Goal: Transaction & Acquisition: Obtain resource

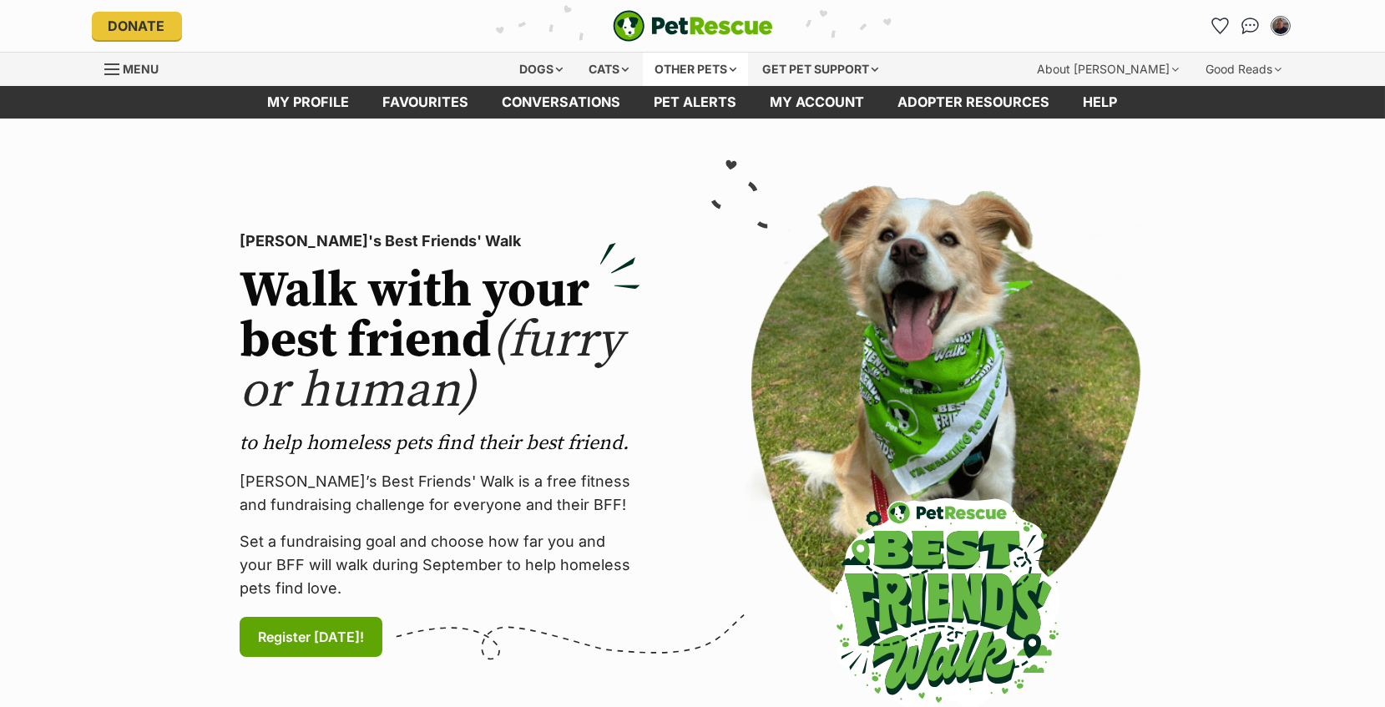
click at [684, 66] on div "Other pets" at bounding box center [695, 69] width 105 height 33
click at [605, 68] on div "Cats" at bounding box center [608, 69] width 63 height 33
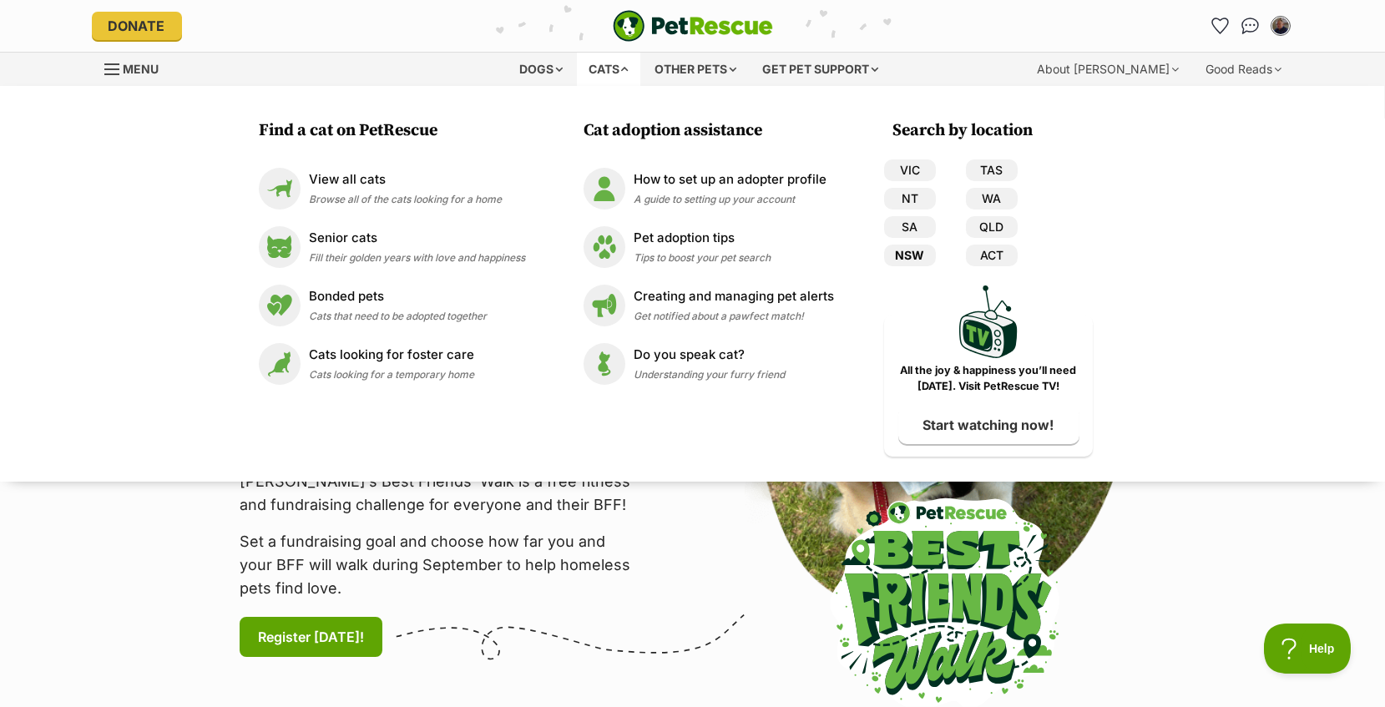
click at [920, 250] on link "NSW" at bounding box center [910, 256] width 52 height 22
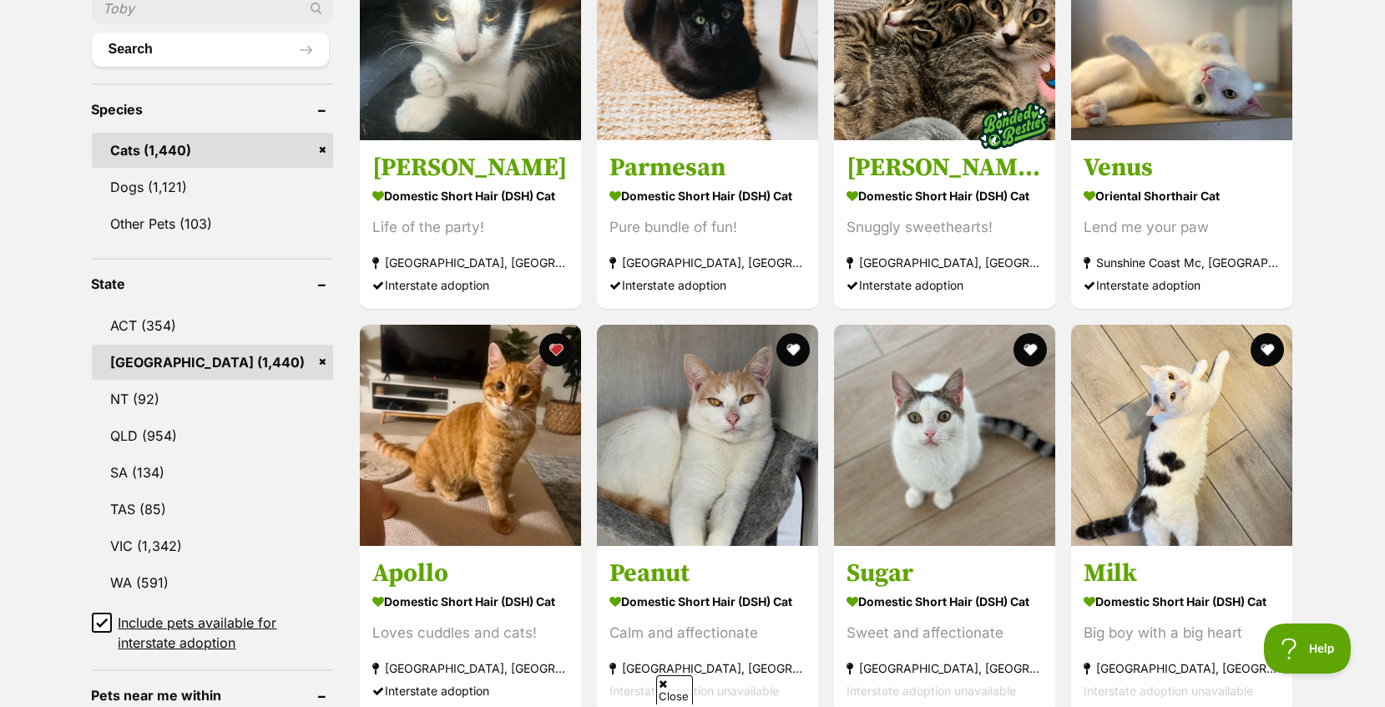
scroll to position [668, 0]
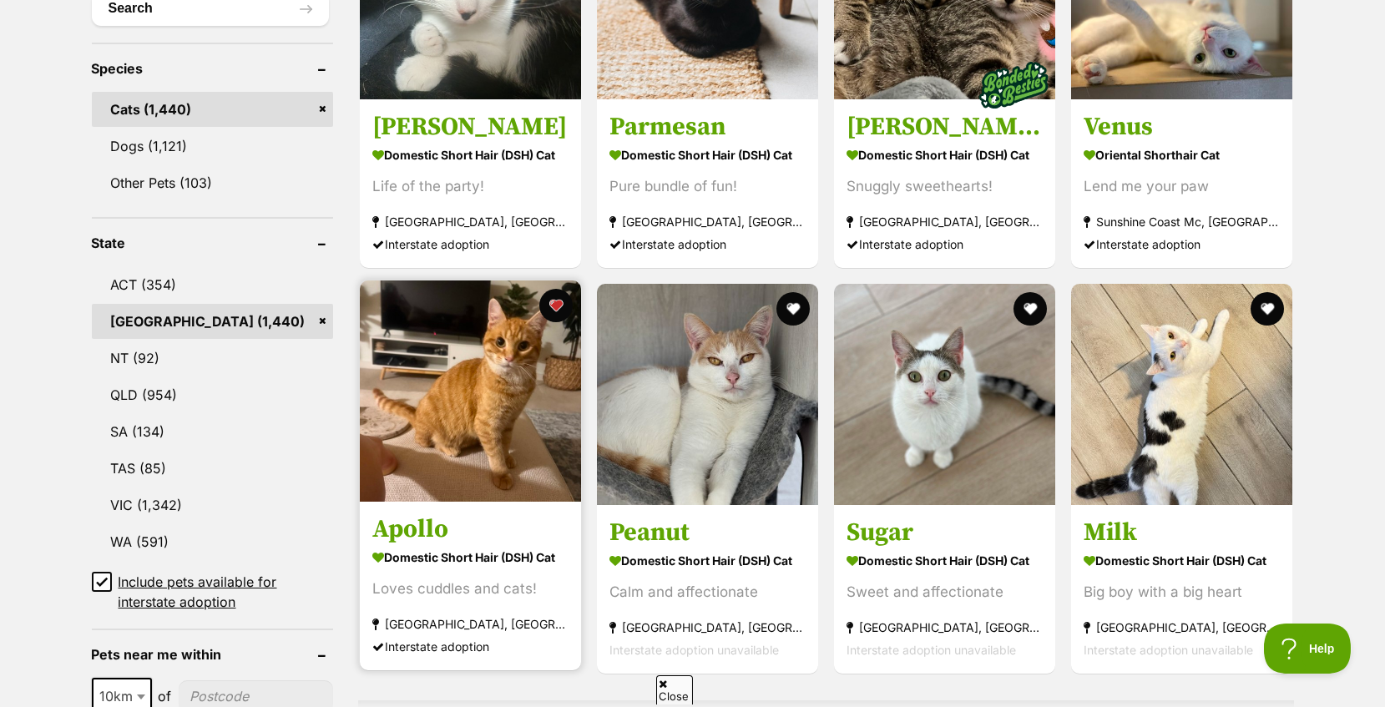
click at [491, 408] on img at bounding box center [470, 390] width 221 height 221
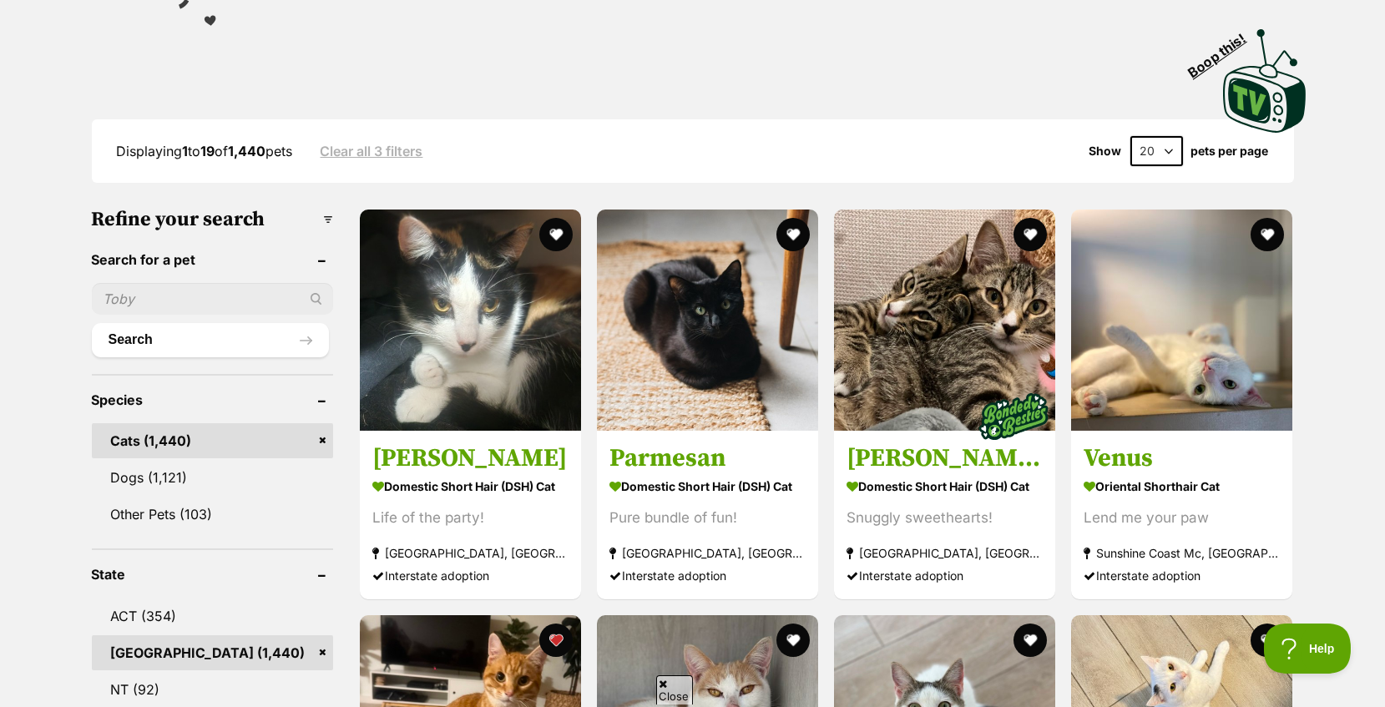
scroll to position [334, 0]
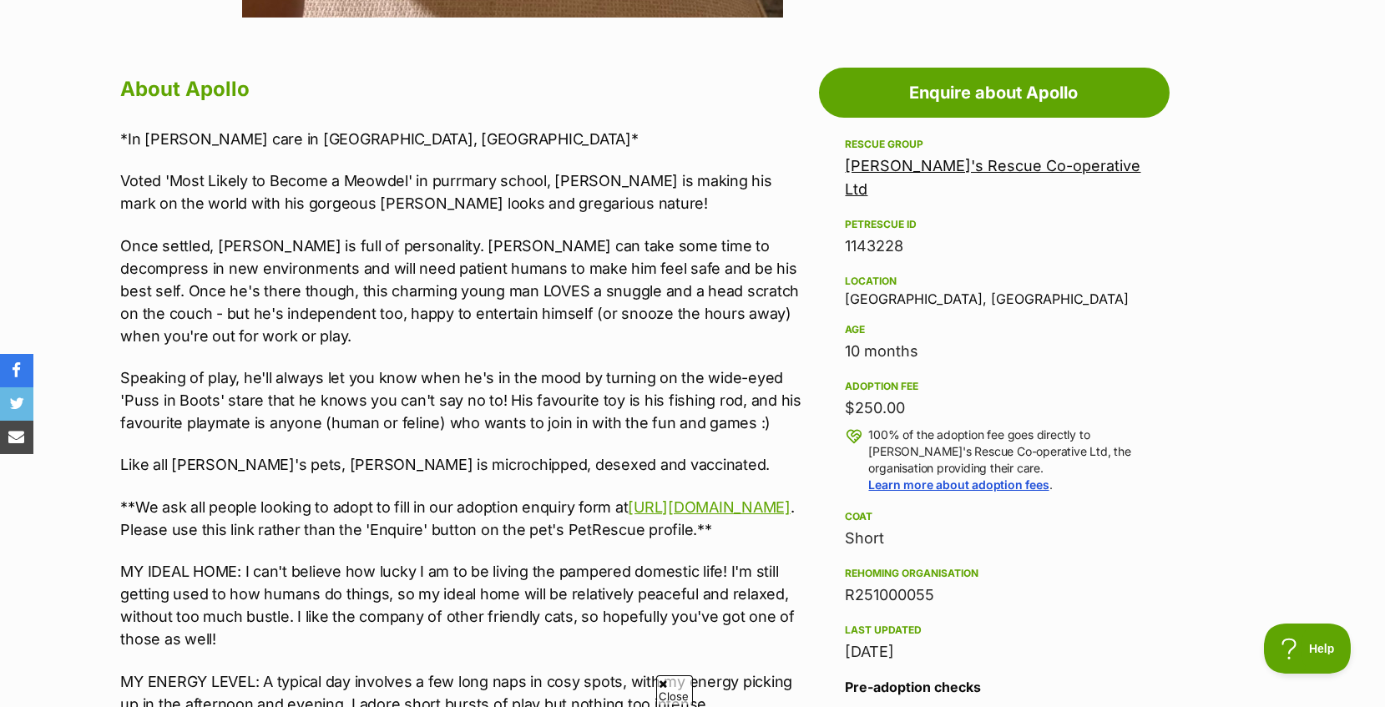
scroll to position [835, 0]
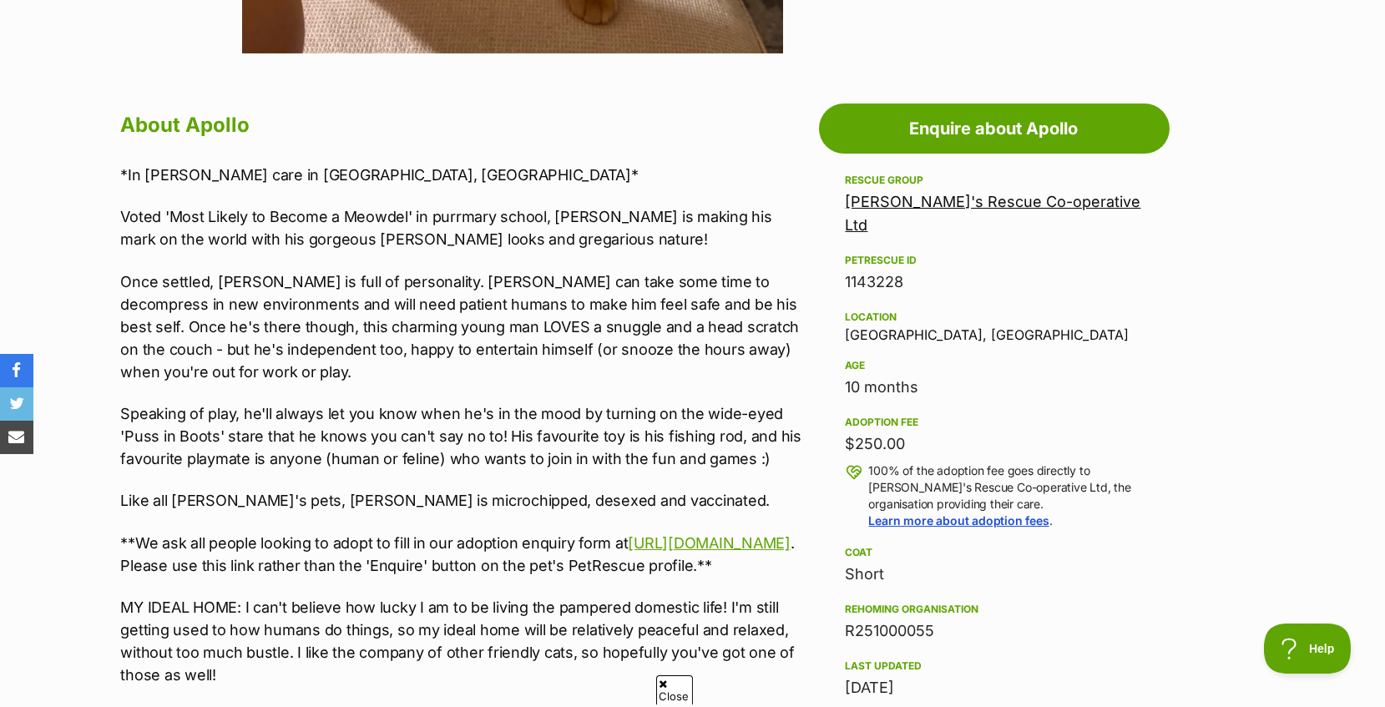
click at [917, 199] on link "Maggie's Rescue Co-operative Ltd" at bounding box center [993, 213] width 295 height 41
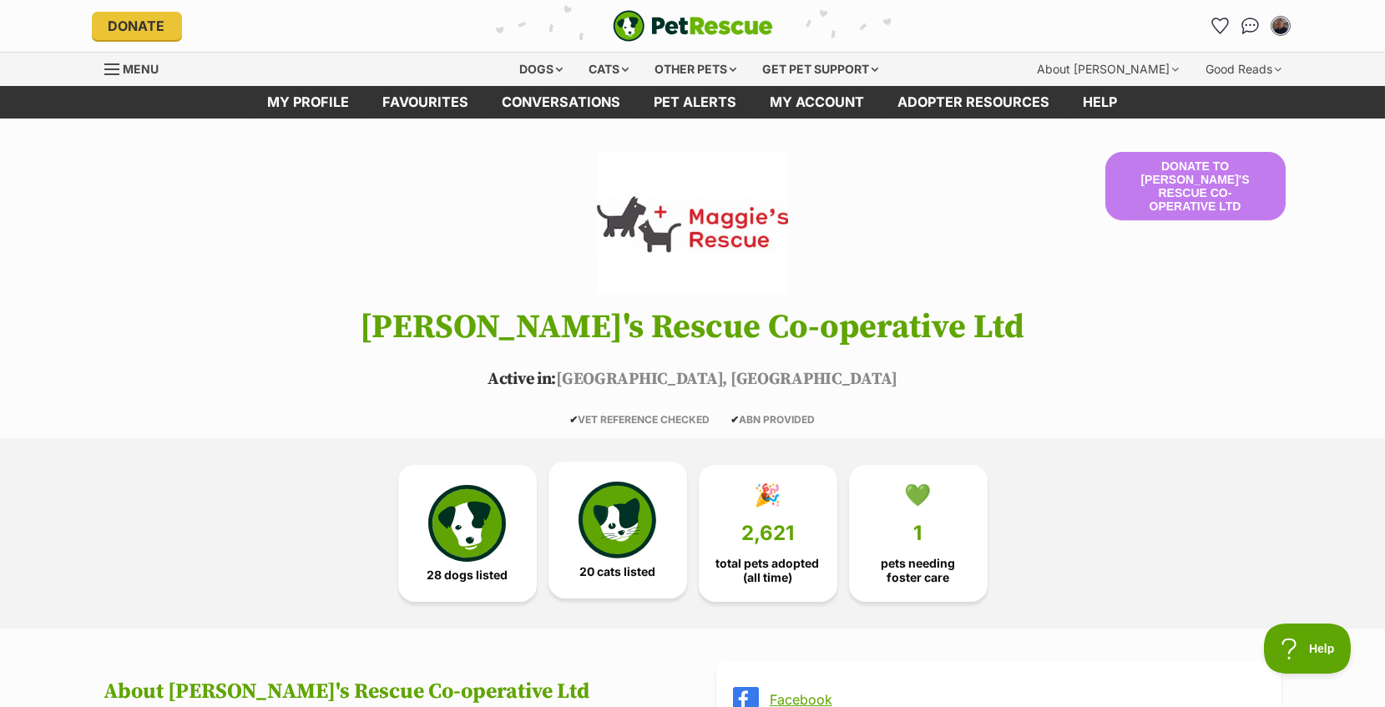
click at [622, 498] on img at bounding box center [616, 520] width 77 height 77
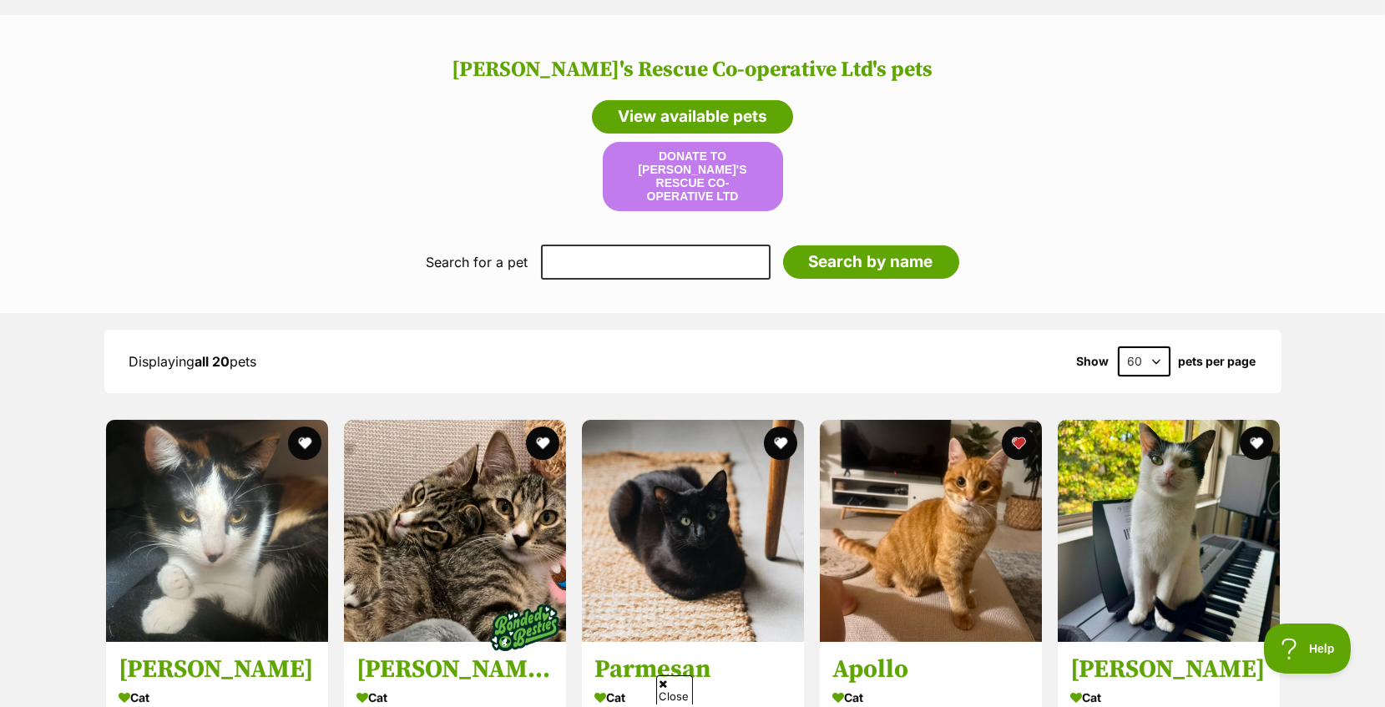
scroll to position [1593, 0]
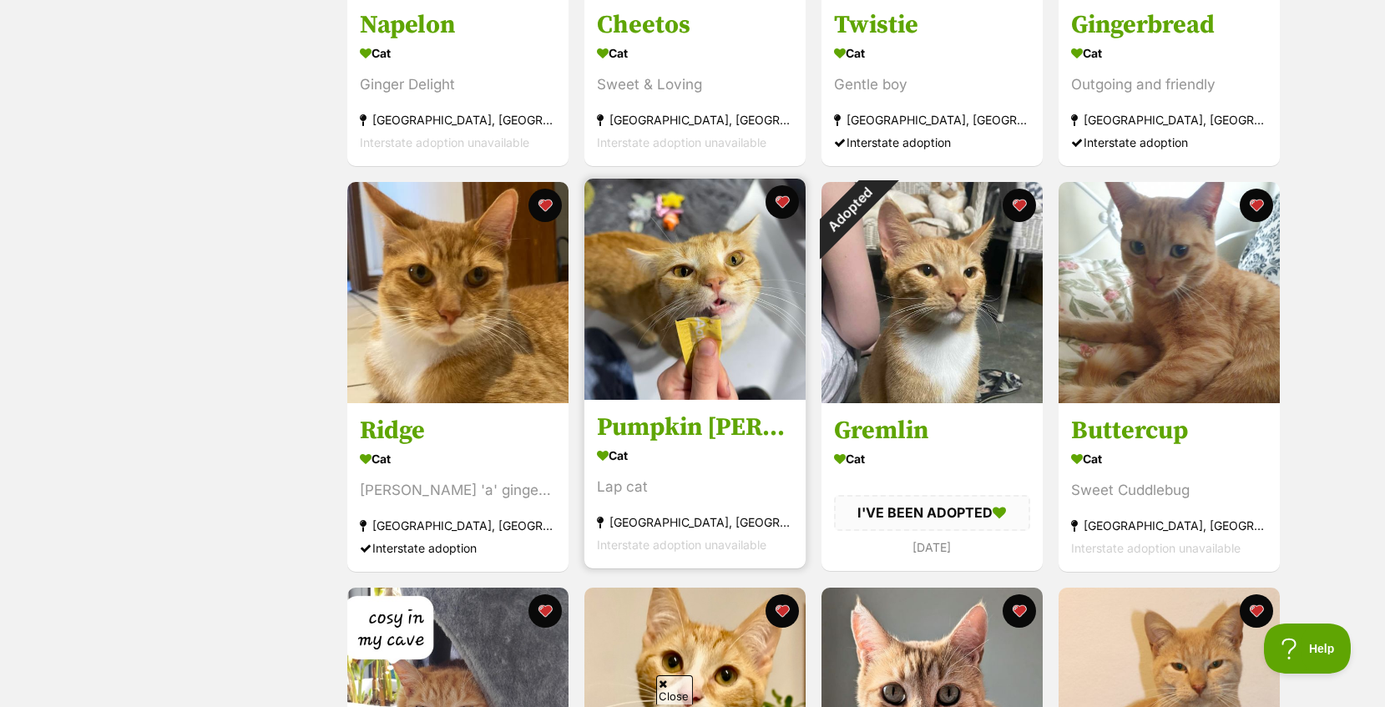
scroll to position [1002, 0]
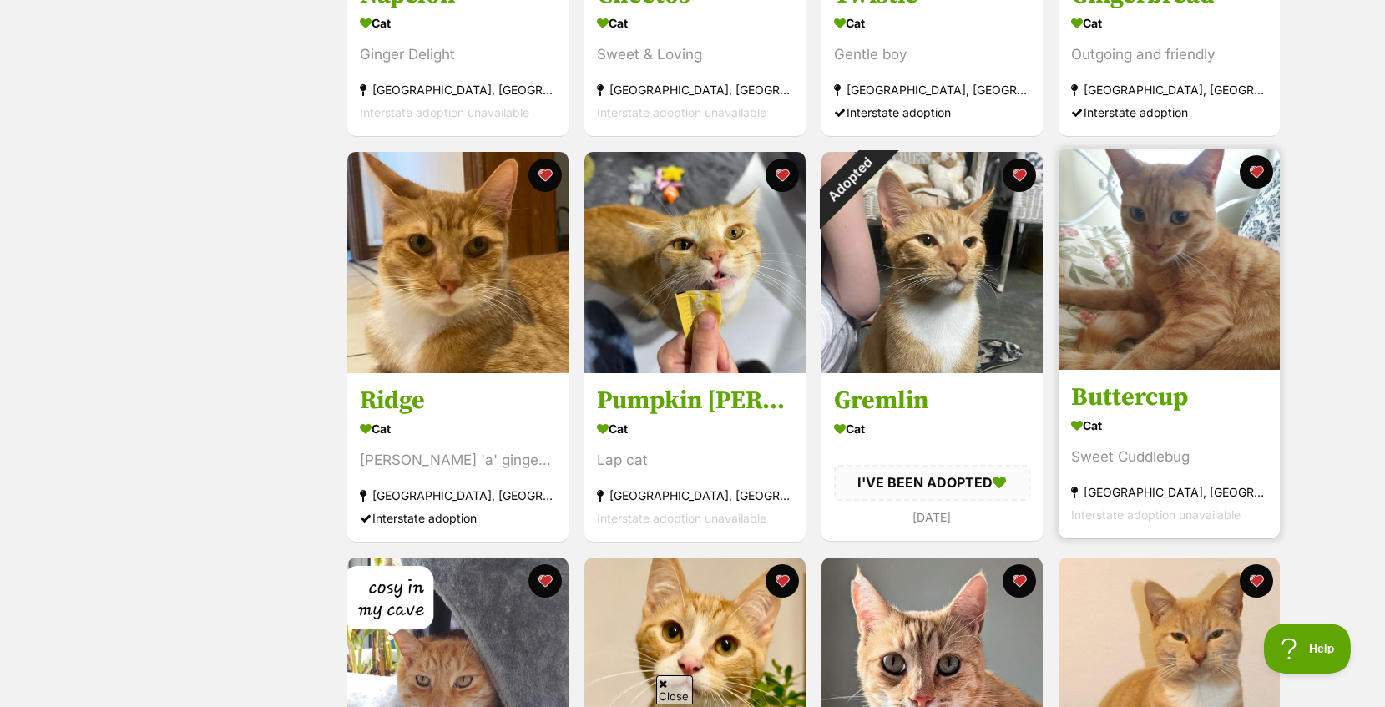
click at [1139, 280] on img at bounding box center [1168, 259] width 221 height 221
click at [1156, 275] on img at bounding box center [1168, 259] width 221 height 221
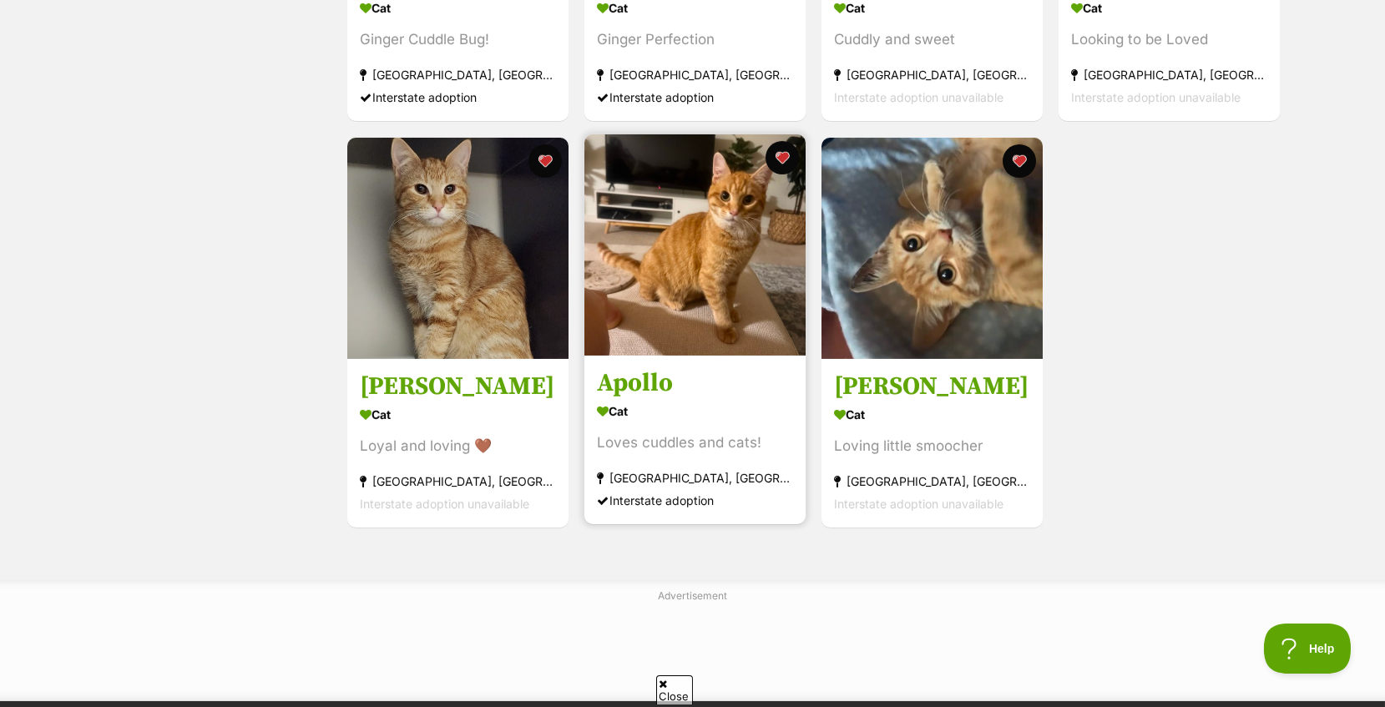
scroll to position [1836, 0]
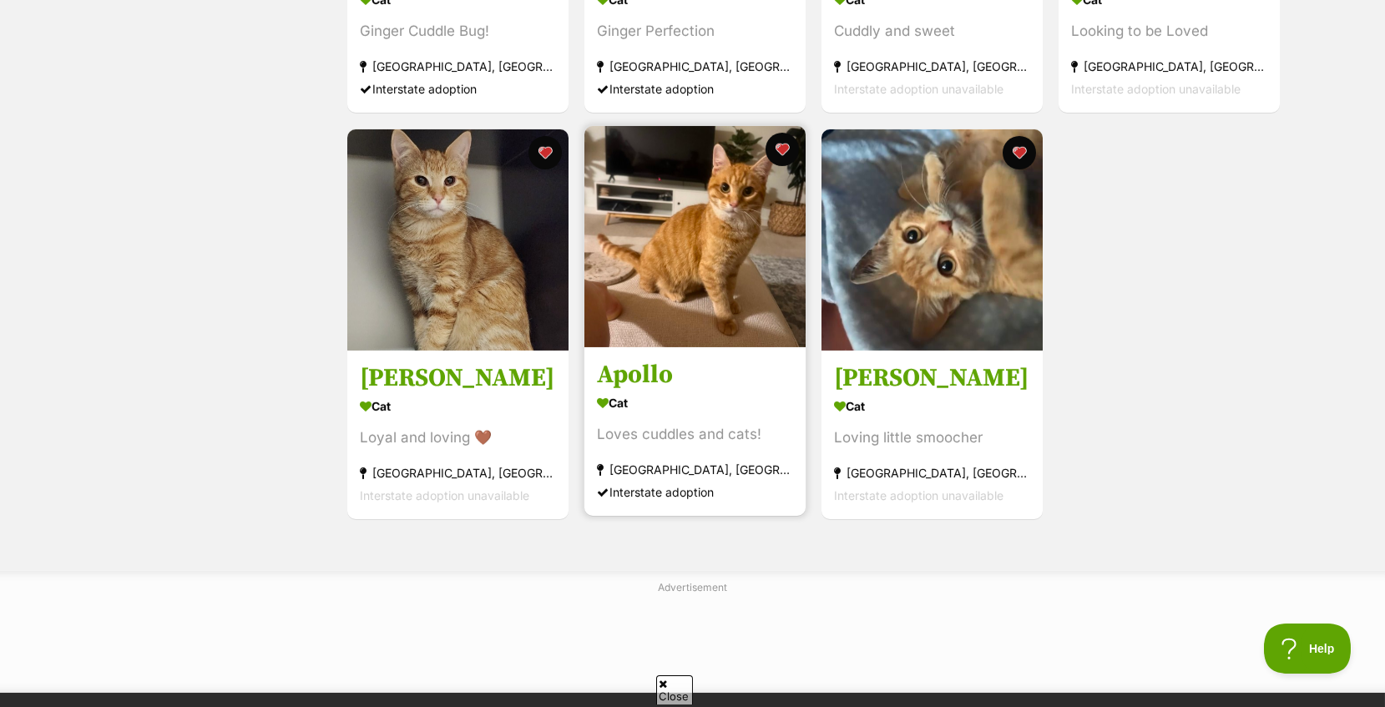
click at [681, 277] on img at bounding box center [694, 236] width 221 height 221
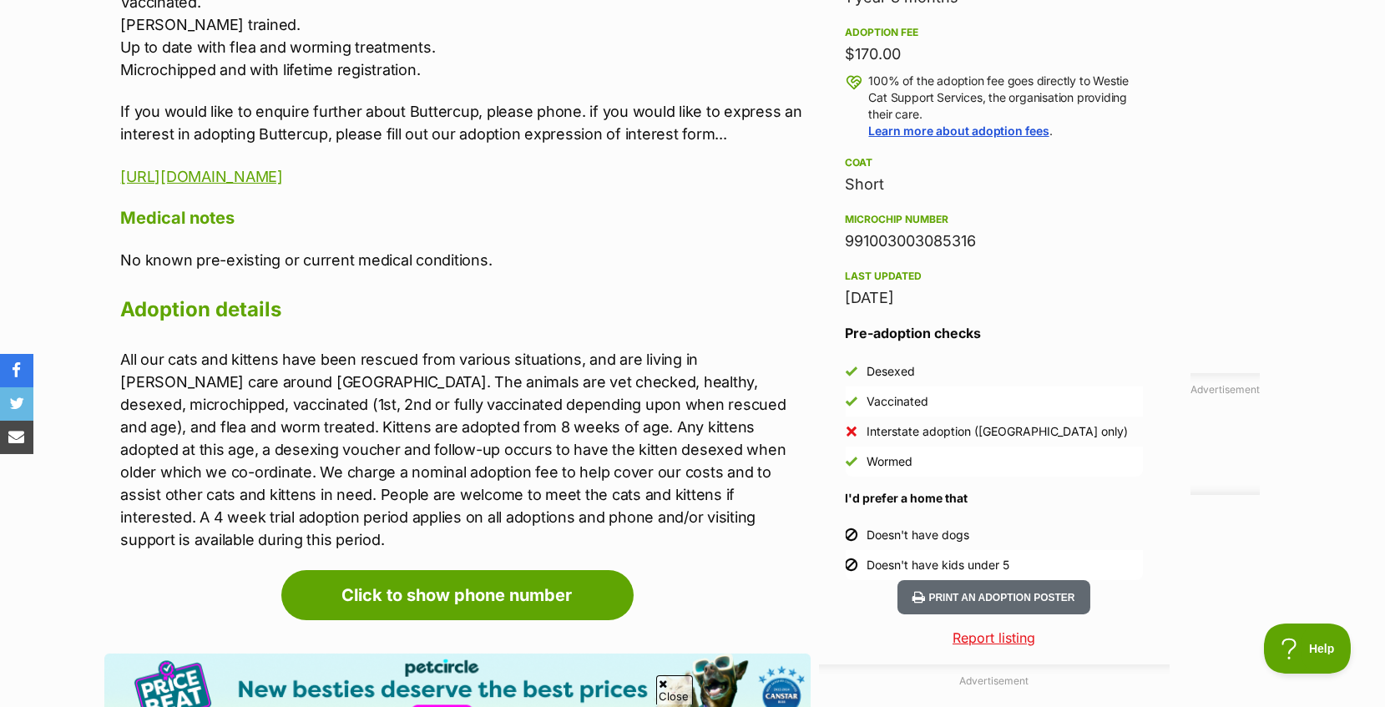
scroll to position [1002, 0]
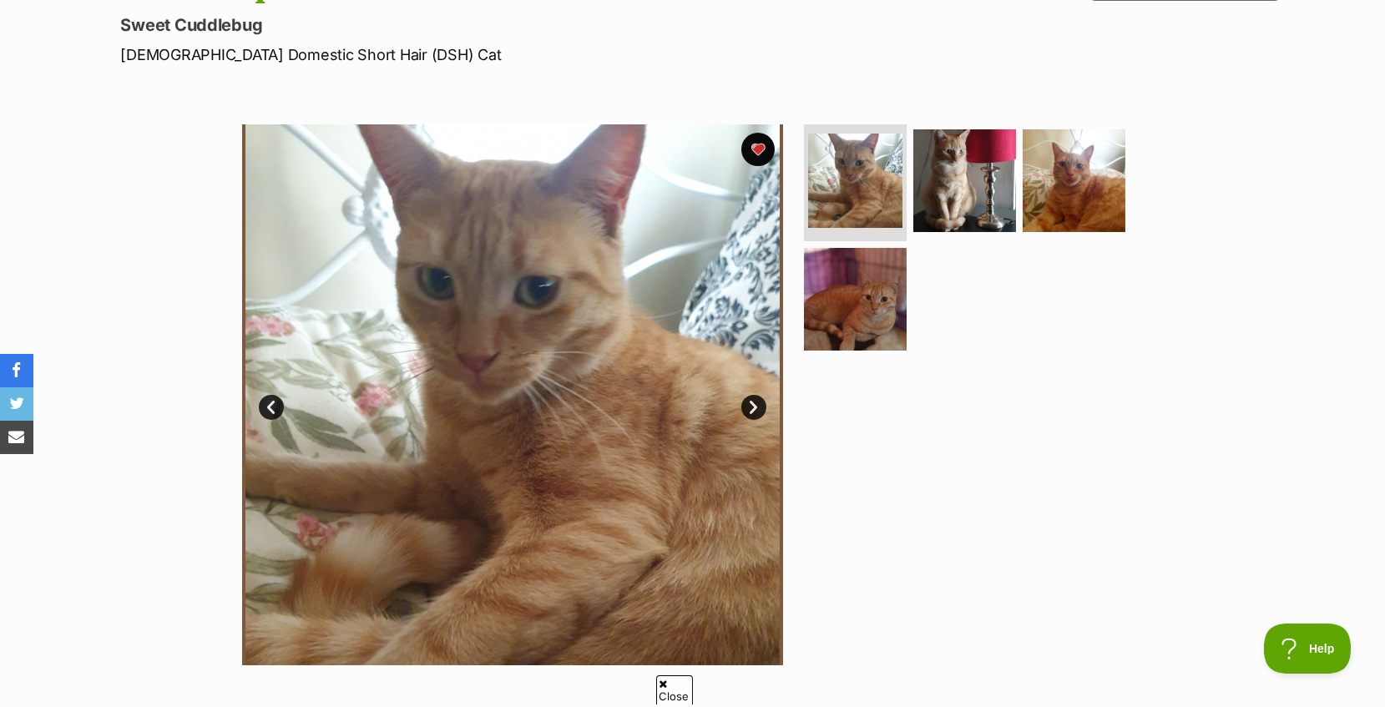
scroll to position [250, 0]
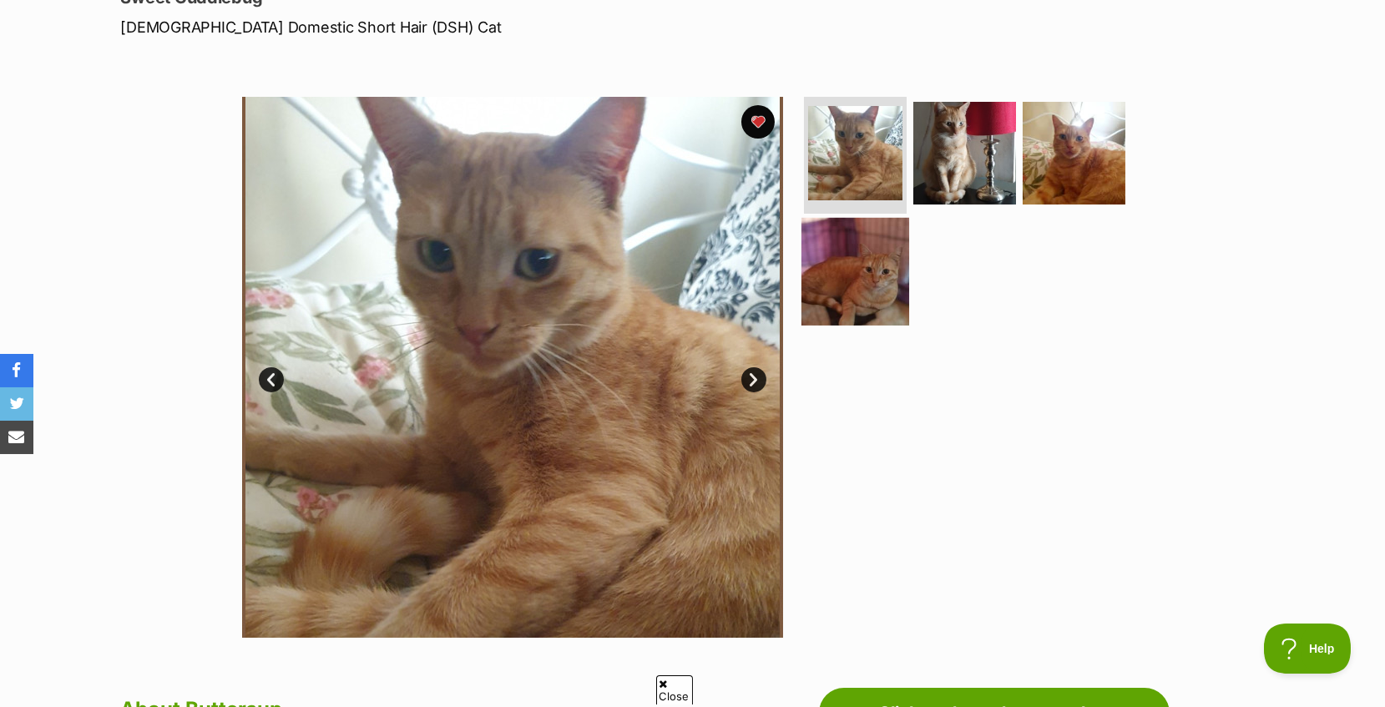
click at [856, 259] on img at bounding box center [855, 271] width 108 height 108
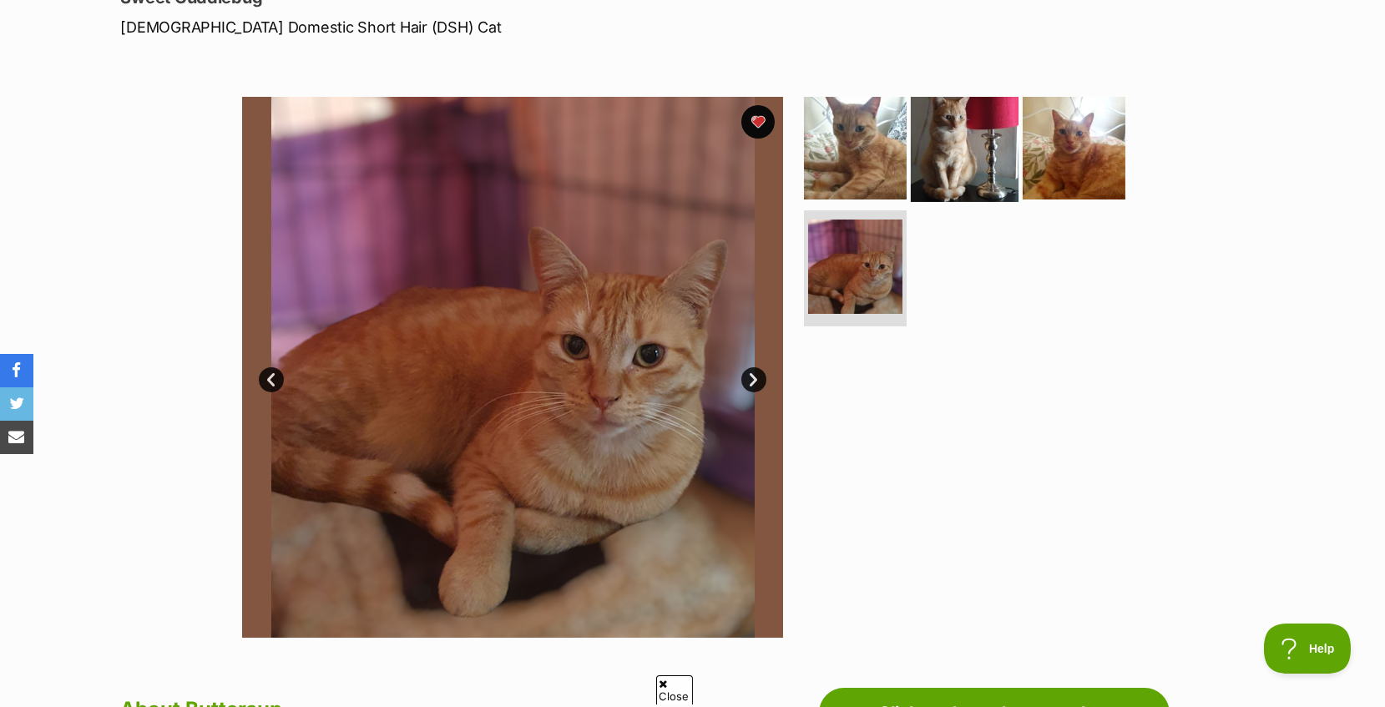
click at [954, 180] on img at bounding box center [965, 148] width 108 height 108
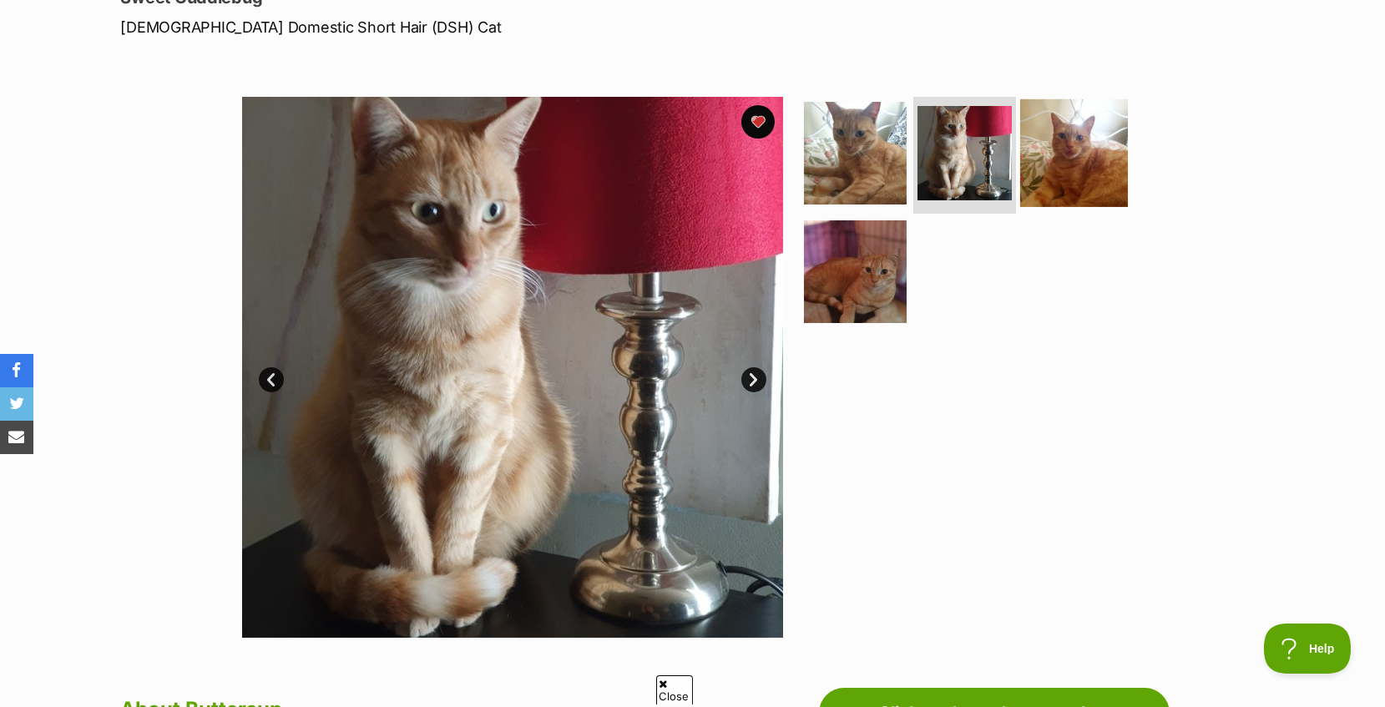
click at [1065, 173] on img at bounding box center [1074, 153] width 108 height 108
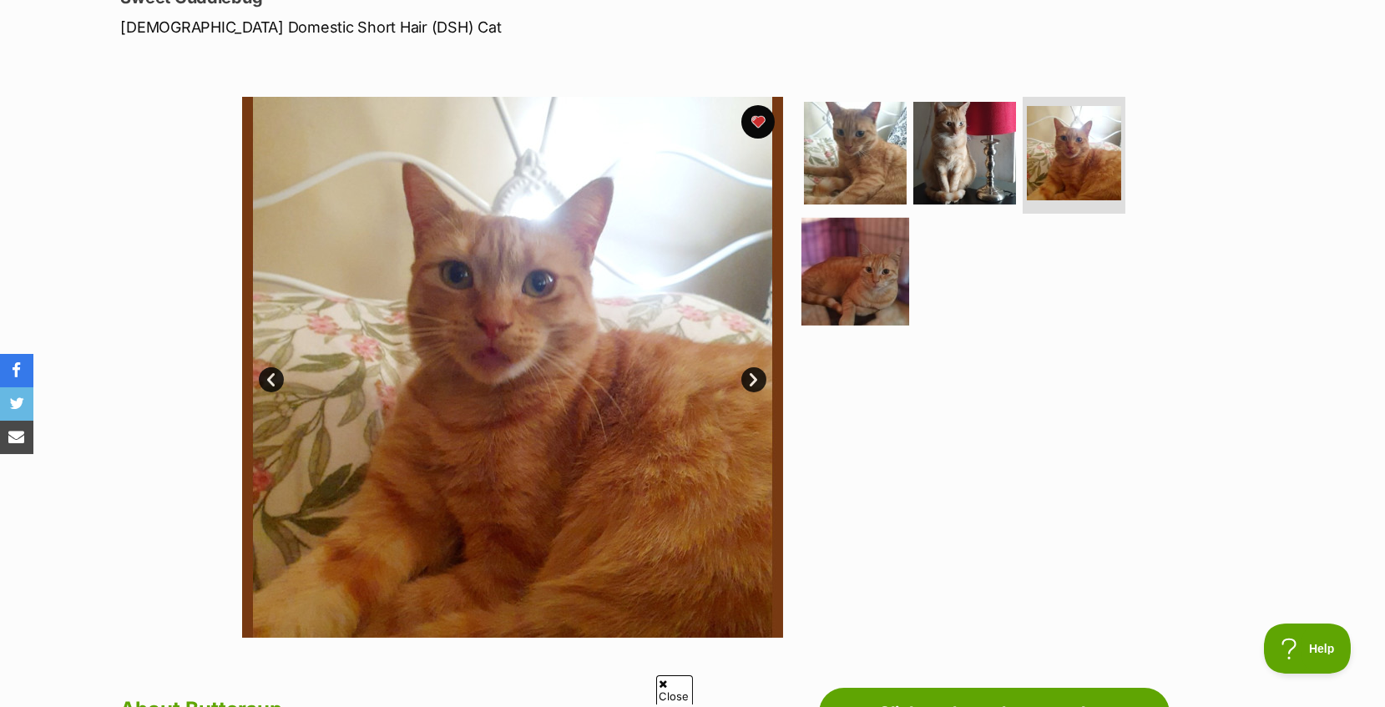
click at [847, 299] on img at bounding box center [855, 271] width 108 height 108
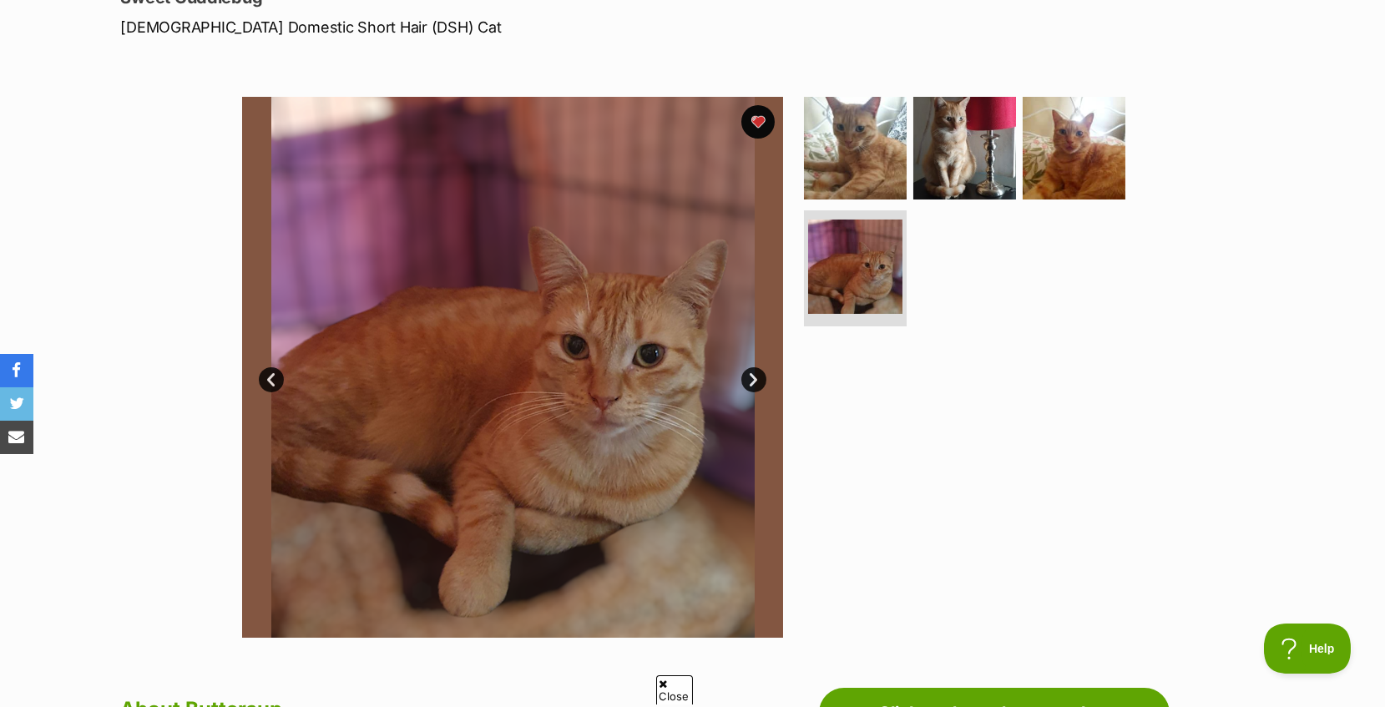
click at [757, 385] on link "Next" at bounding box center [753, 379] width 25 height 25
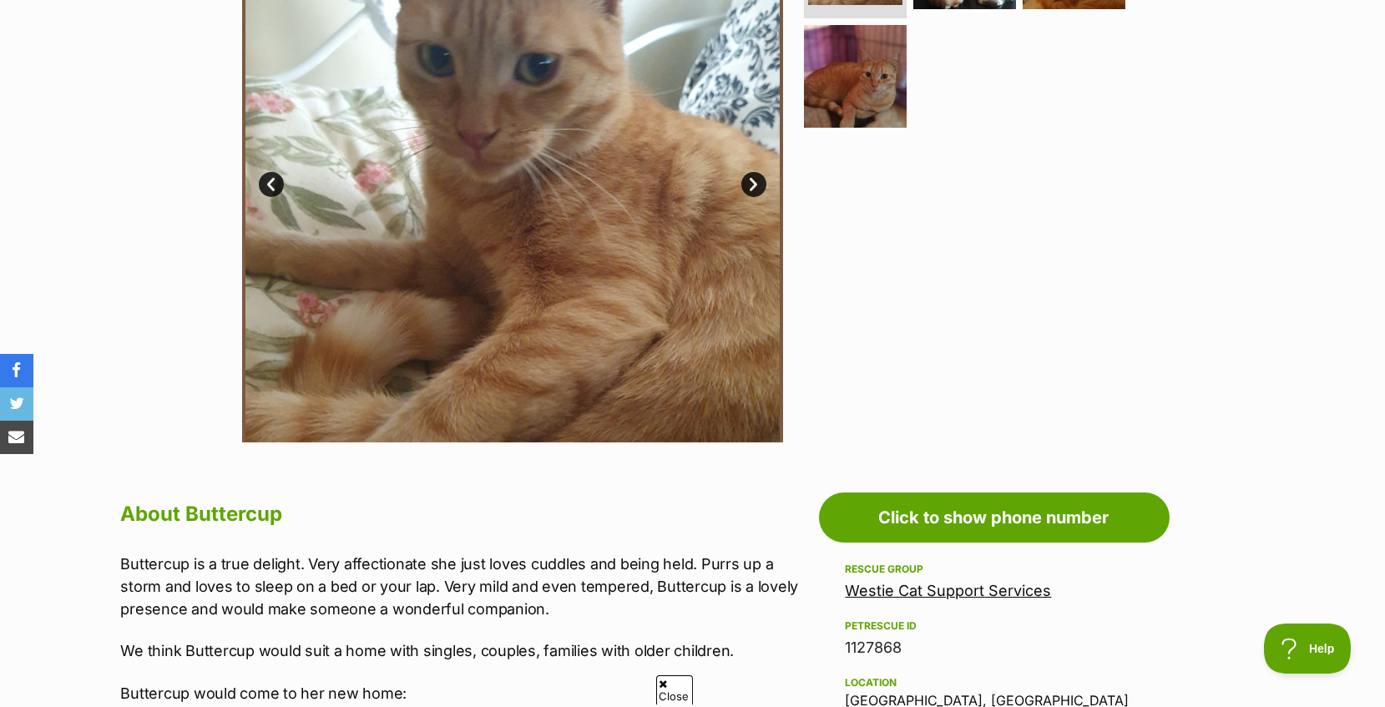
scroll to position [417, 0]
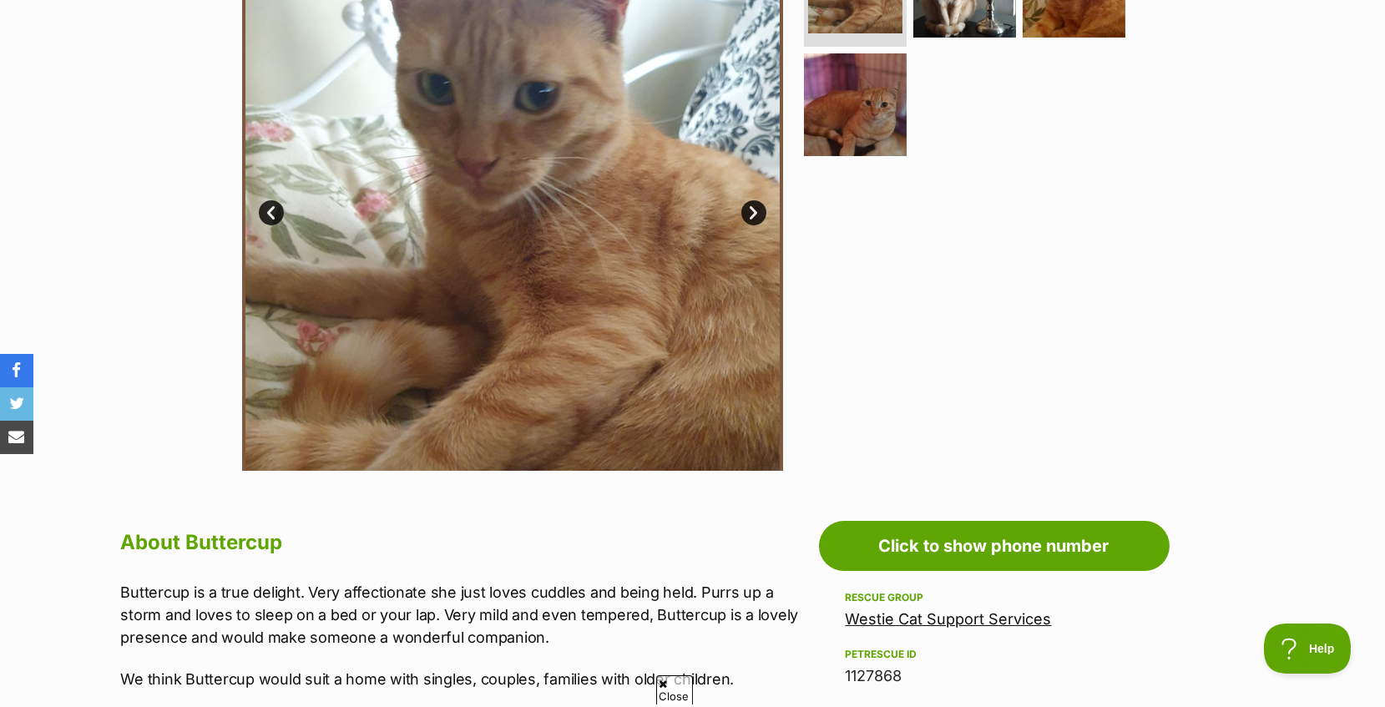
click at [750, 212] on link "Next" at bounding box center [753, 212] width 25 height 25
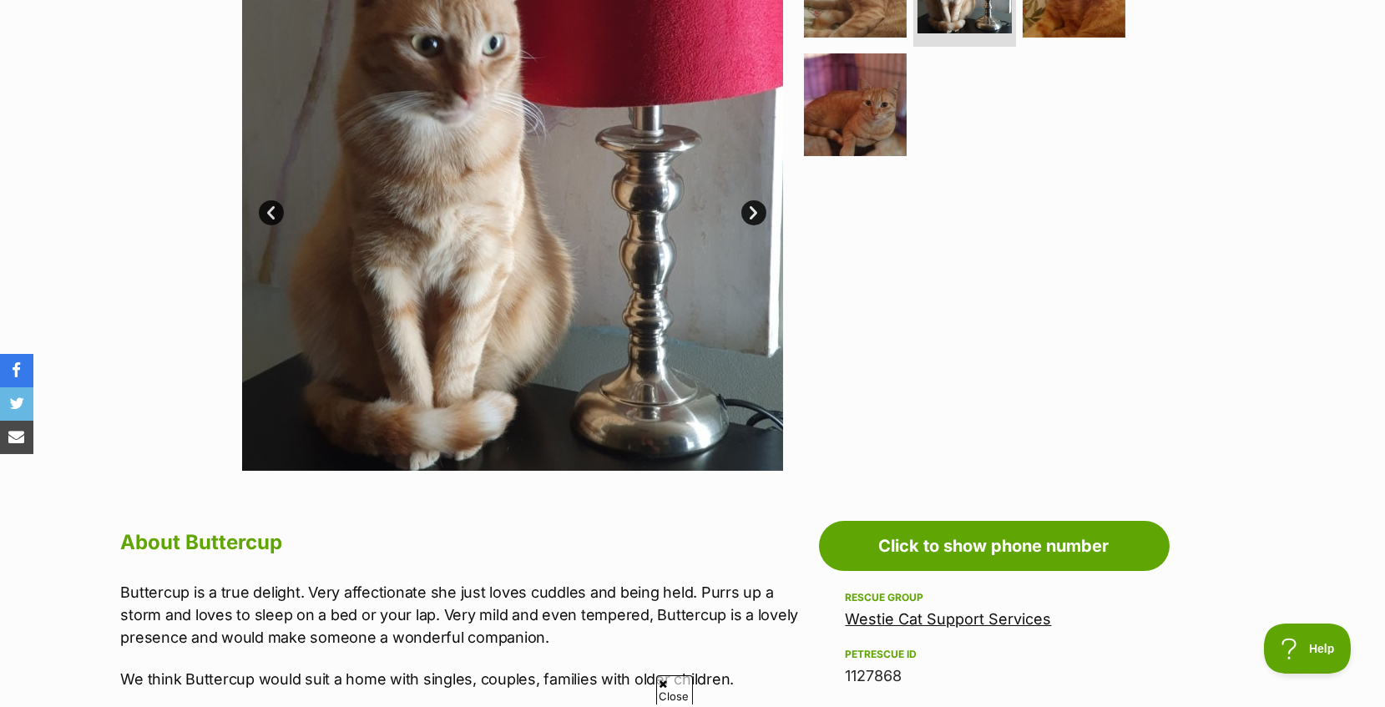
click at [751, 212] on link "Next" at bounding box center [753, 212] width 25 height 25
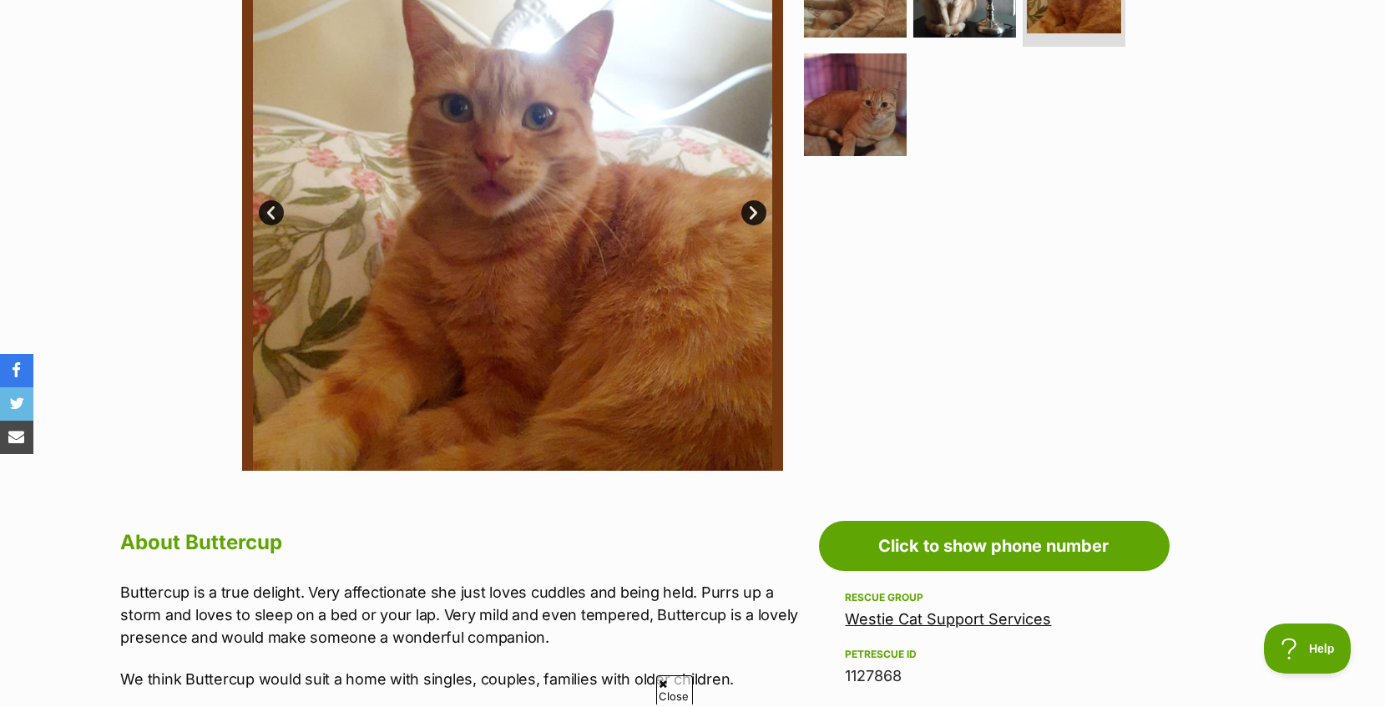
click at [751, 213] on link "Next" at bounding box center [753, 212] width 25 height 25
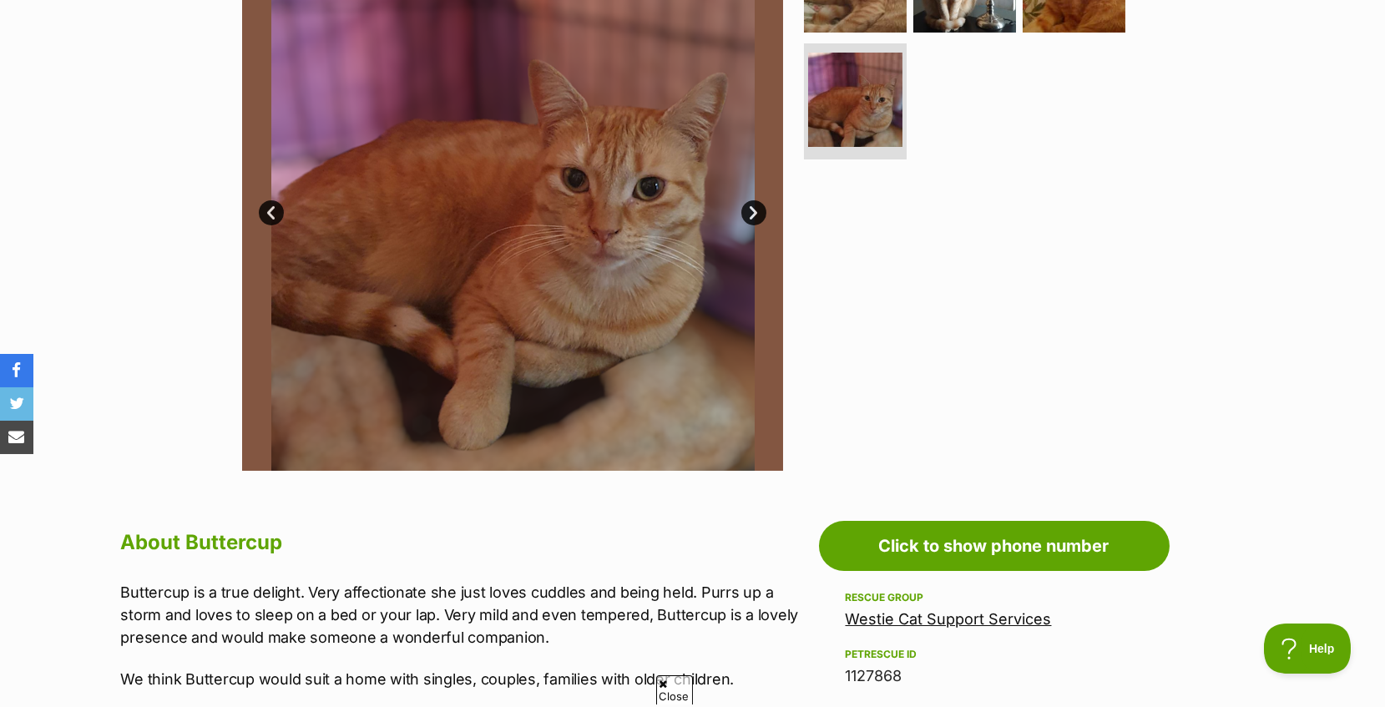
click at [751, 213] on link "Next" at bounding box center [753, 212] width 25 height 25
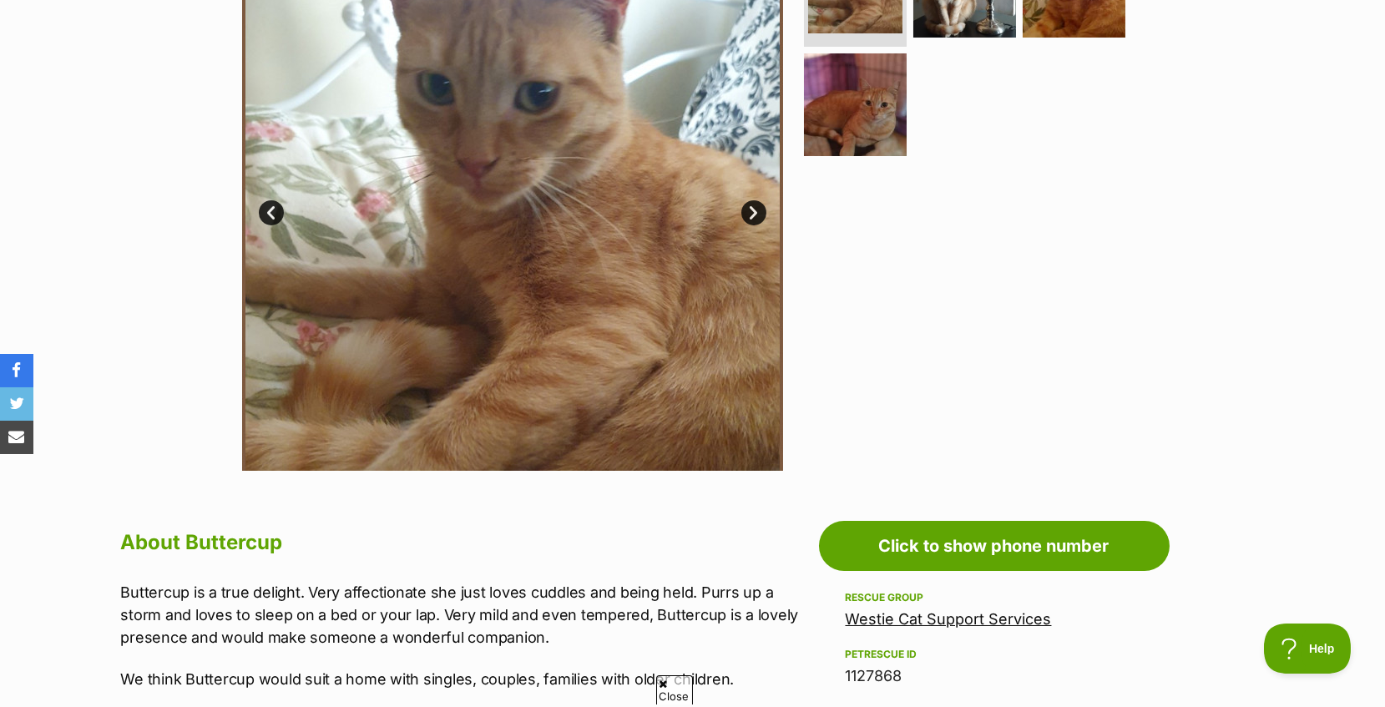
click at [755, 211] on link "Next" at bounding box center [753, 212] width 25 height 25
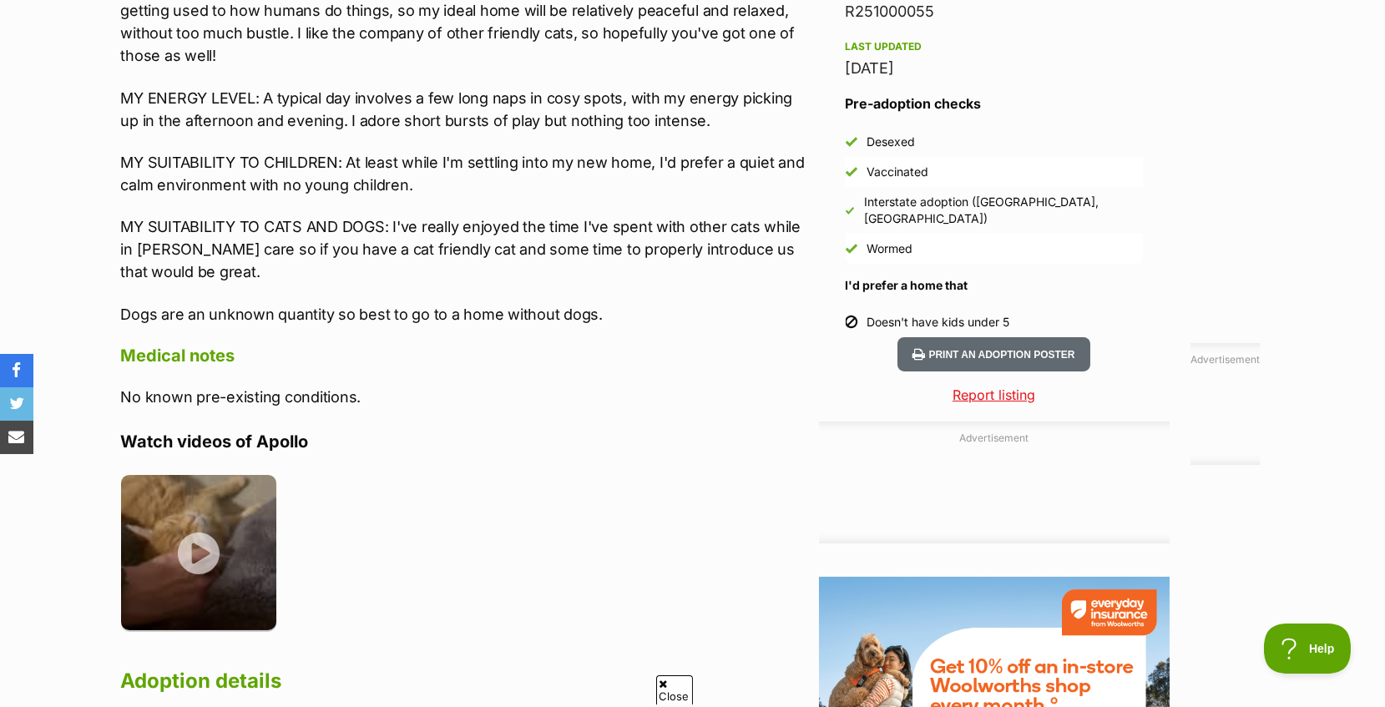
scroll to position [1502, 0]
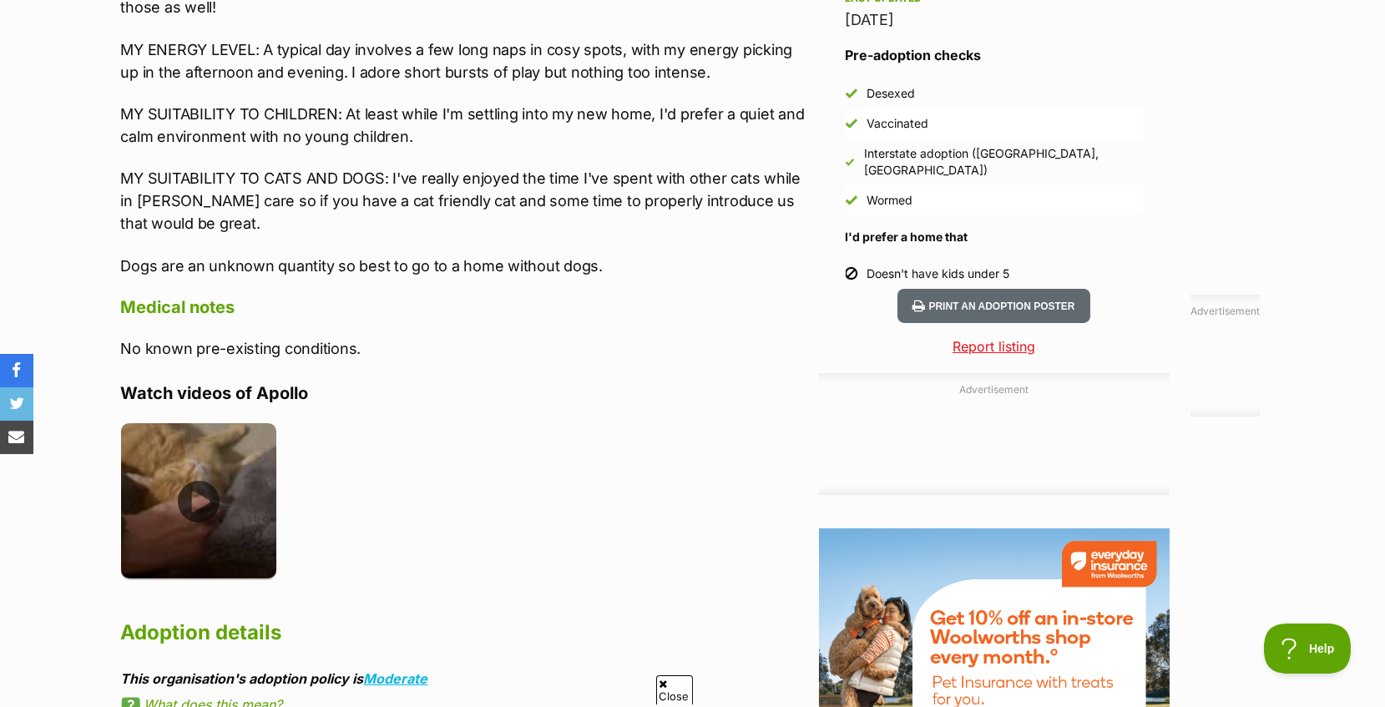
click at [194, 525] on img at bounding box center [199, 501] width 156 height 156
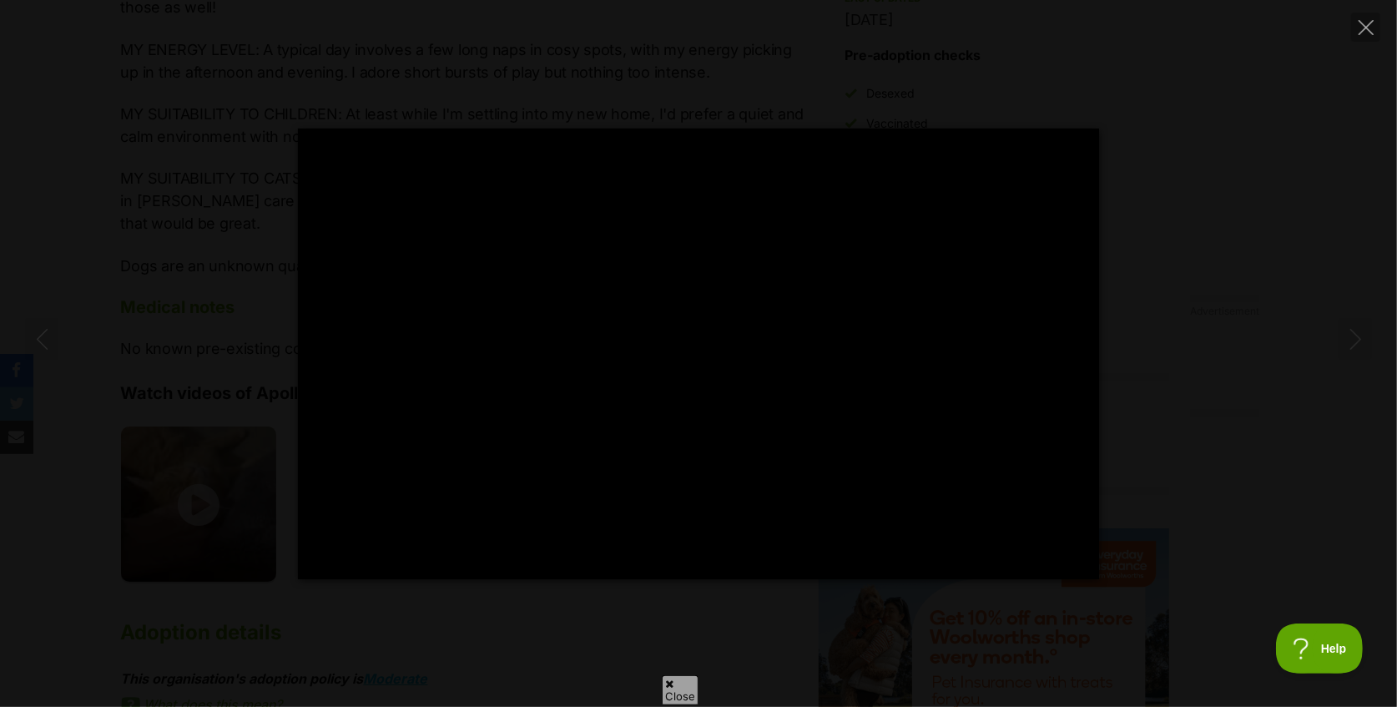
type input "100"
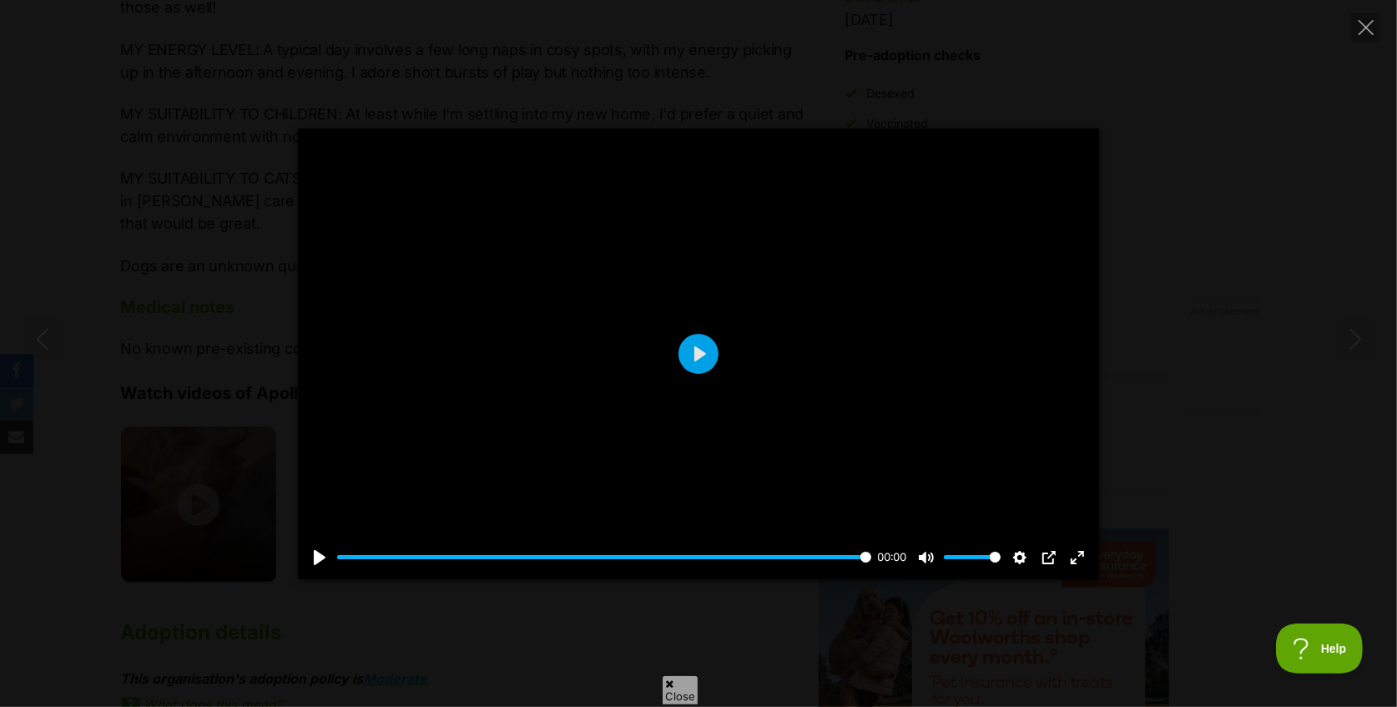
click at [1381, 21] on div "Pause Play % buffered 00:00 00:00 Unmute Mute Disable captions Enable captions …" at bounding box center [698, 353] width 1397 height 707
